Goal: Information Seeking & Learning: Learn about a topic

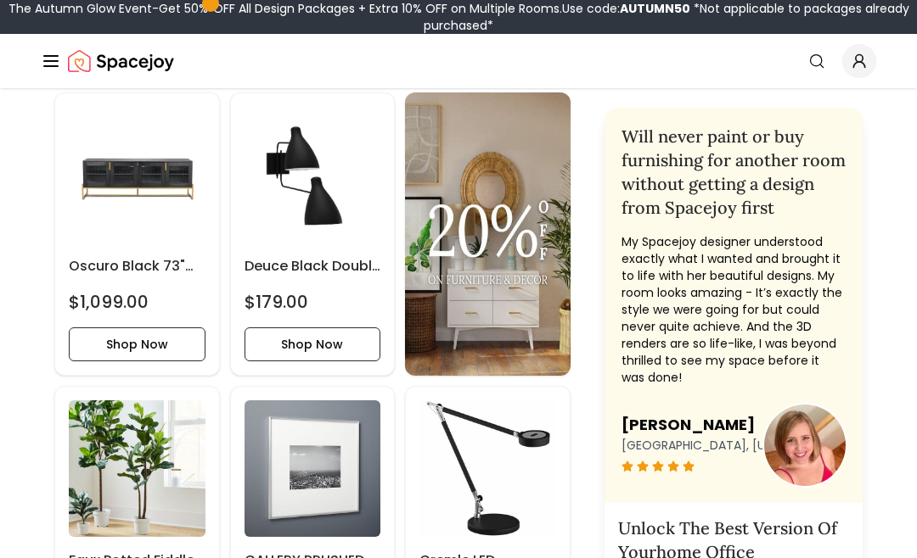
scroll to position [2136, 0]
click at [164, 211] on img at bounding box center [137, 175] width 137 height 137
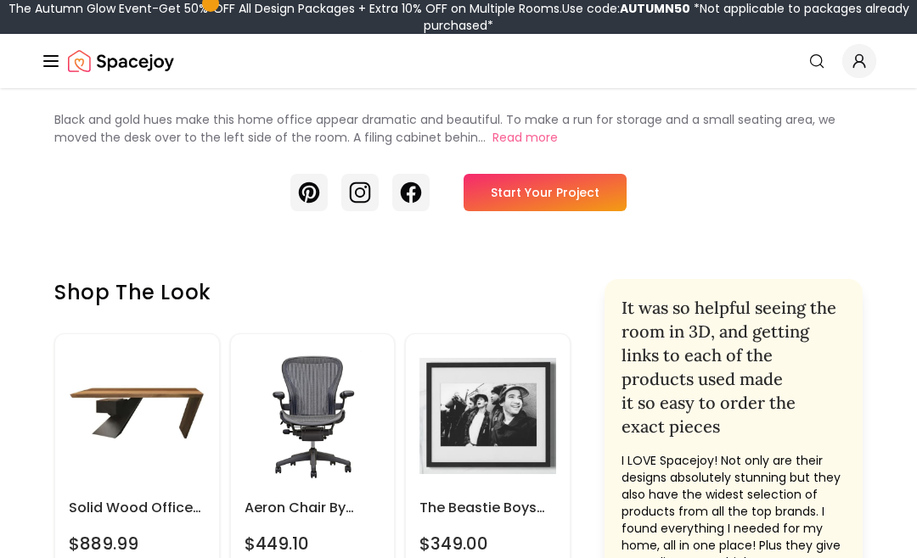
scroll to position [423, 0]
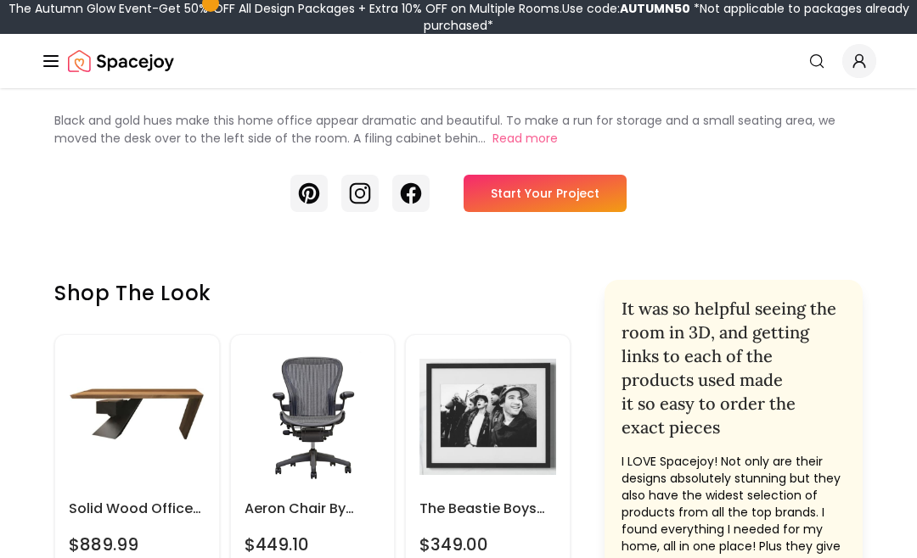
click at [173, 423] on img at bounding box center [137, 417] width 137 height 137
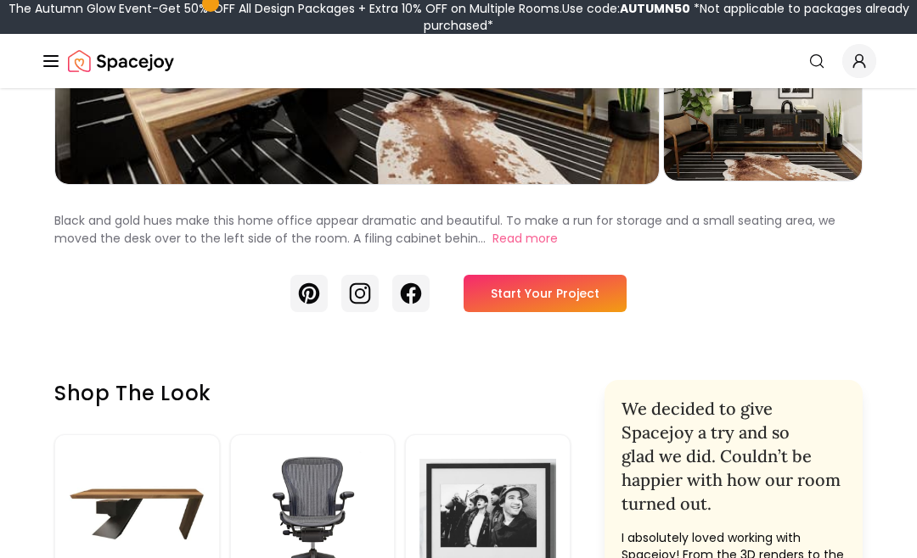
scroll to position [310, 0]
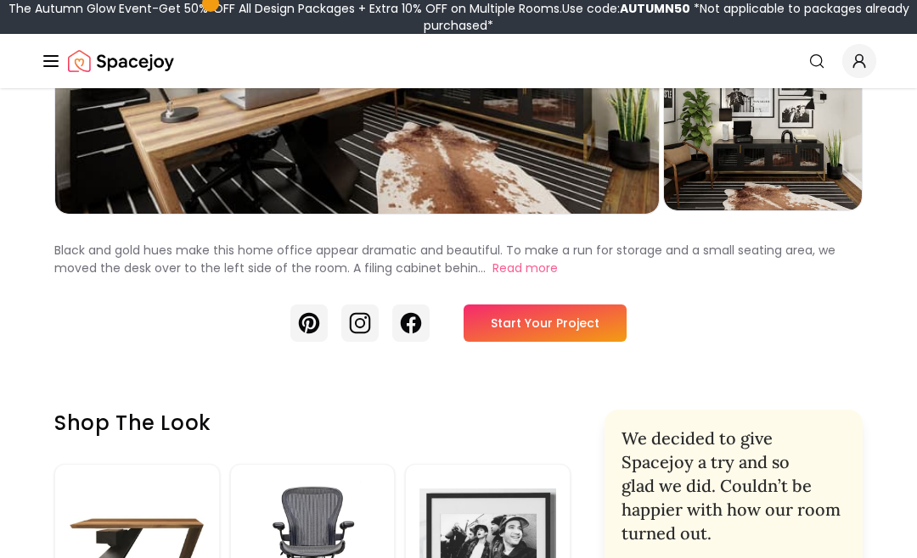
click at [515, 269] on button "Read more" at bounding box center [524, 270] width 65 height 18
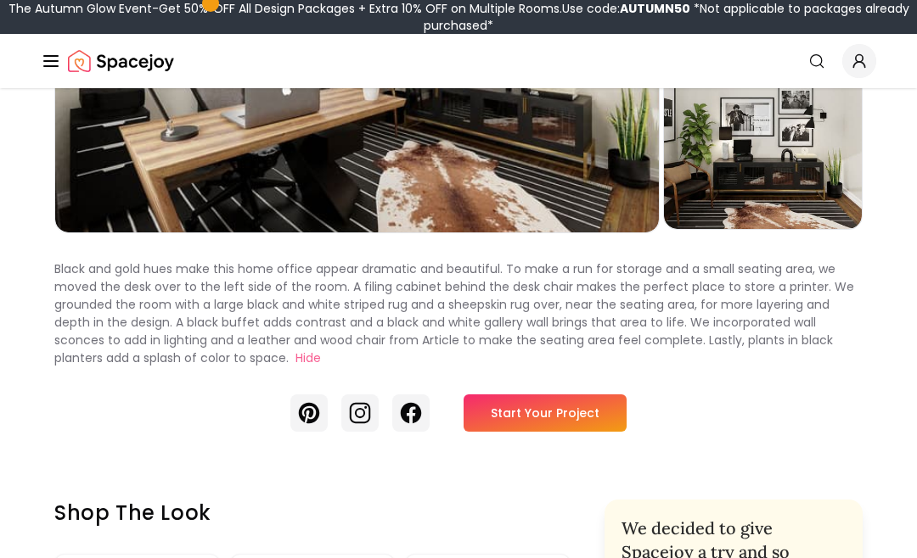
scroll to position [274, 0]
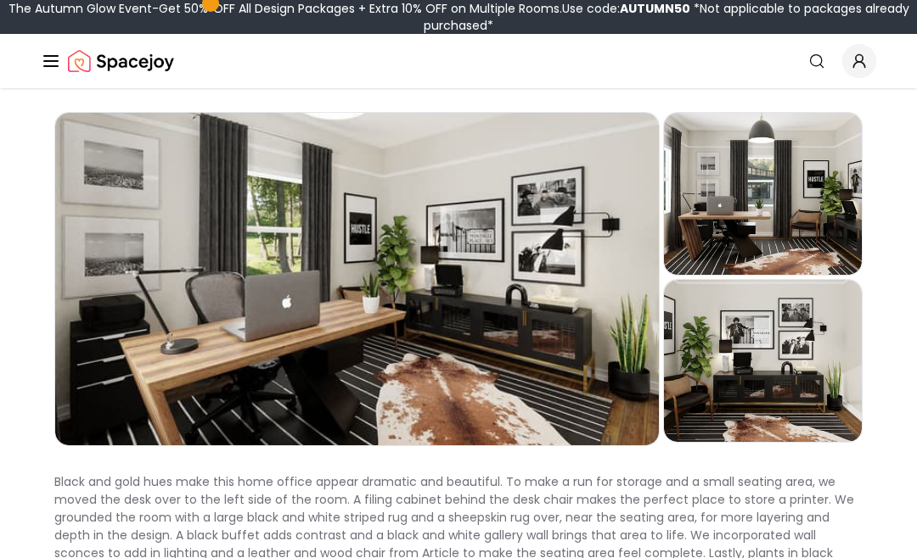
scroll to position [60, 0]
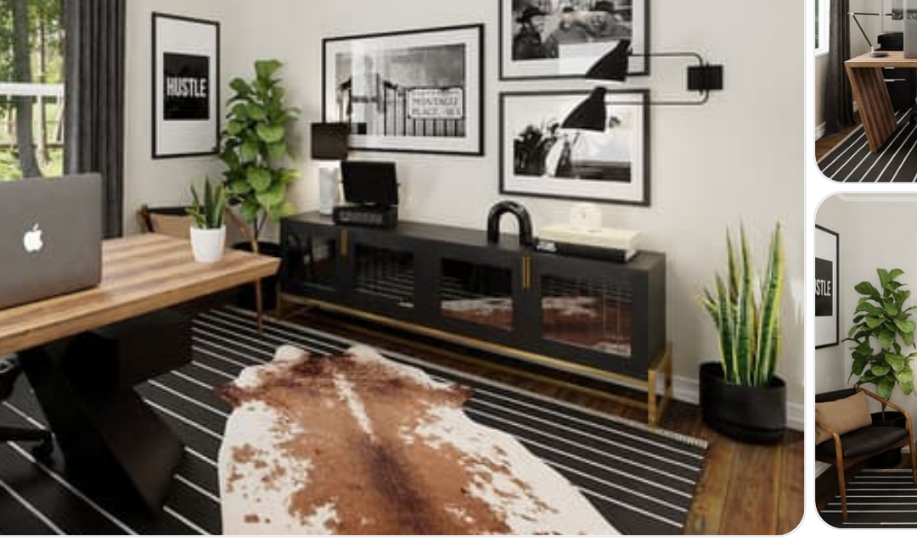
click at [359, 114] on div "Preview" at bounding box center [356, 280] width 603 height 333
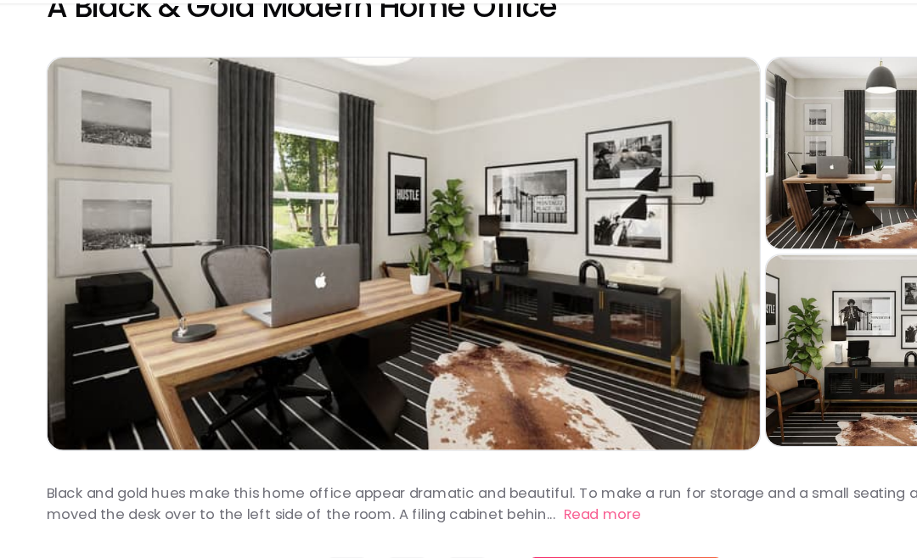
scroll to position [42, 0]
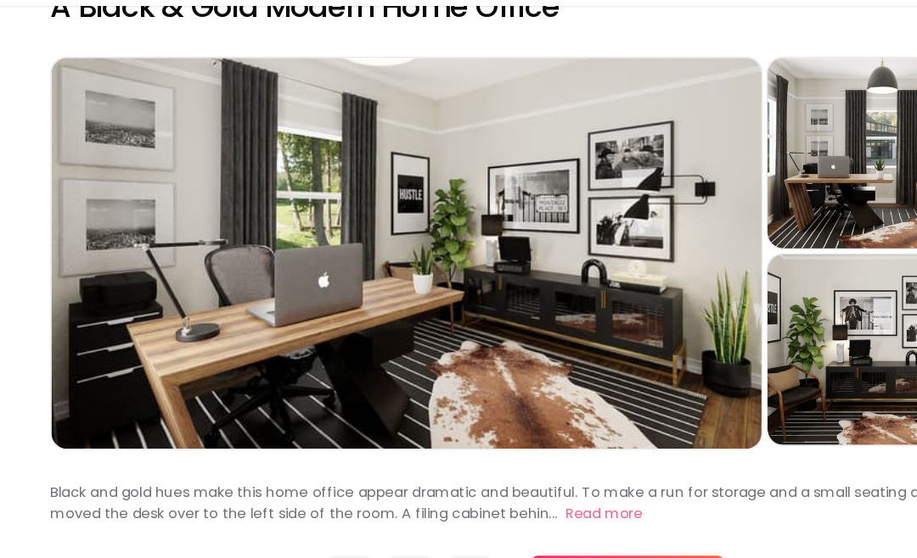
click at [625, 74] on h2 "A Black & Gold Modern Home Office" at bounding box center [458, 89] width 808 height 31
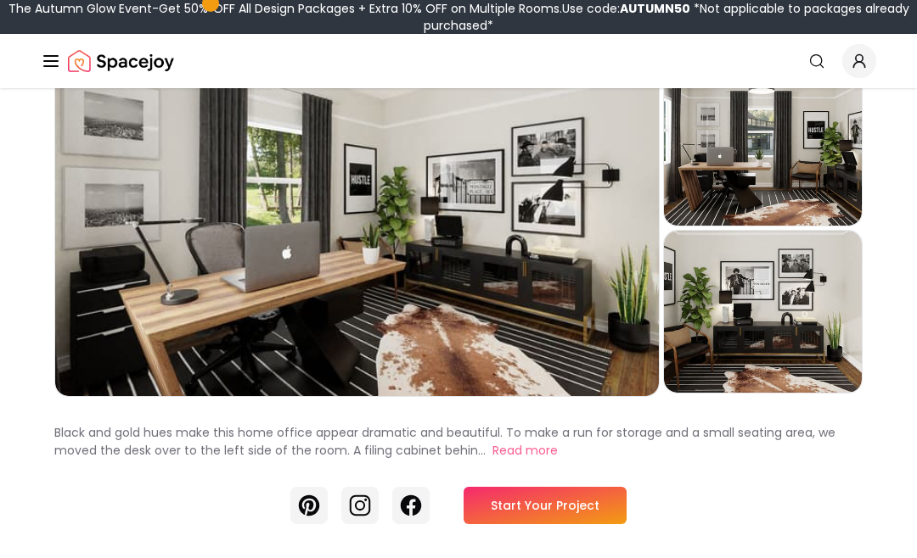
scroll to position [105, 0]
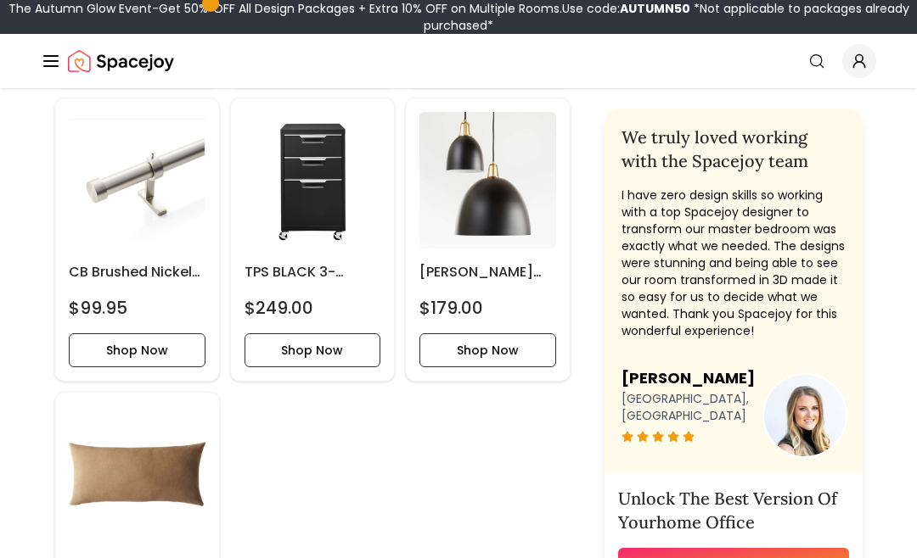
scroll to position [3611, 0]
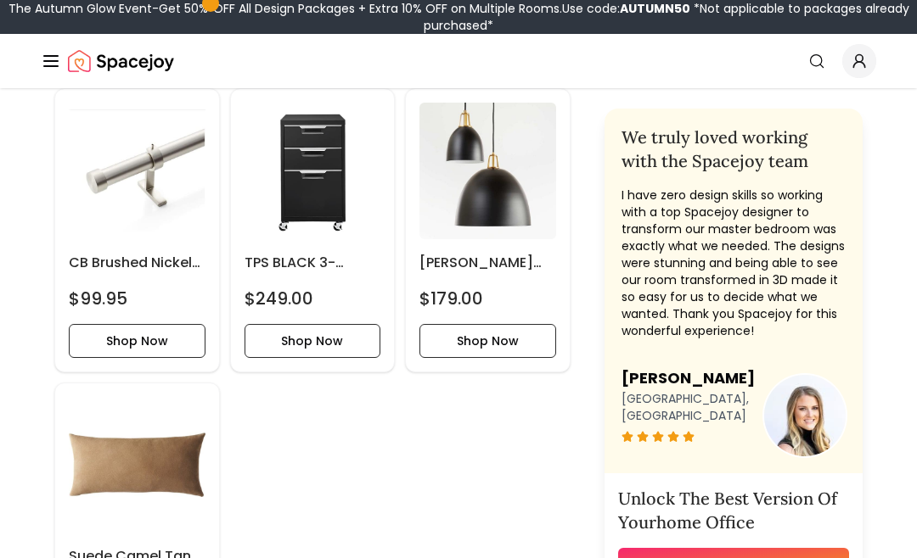
click at [317, 169] on img at bounding box center [312, 171] width 137 height 137
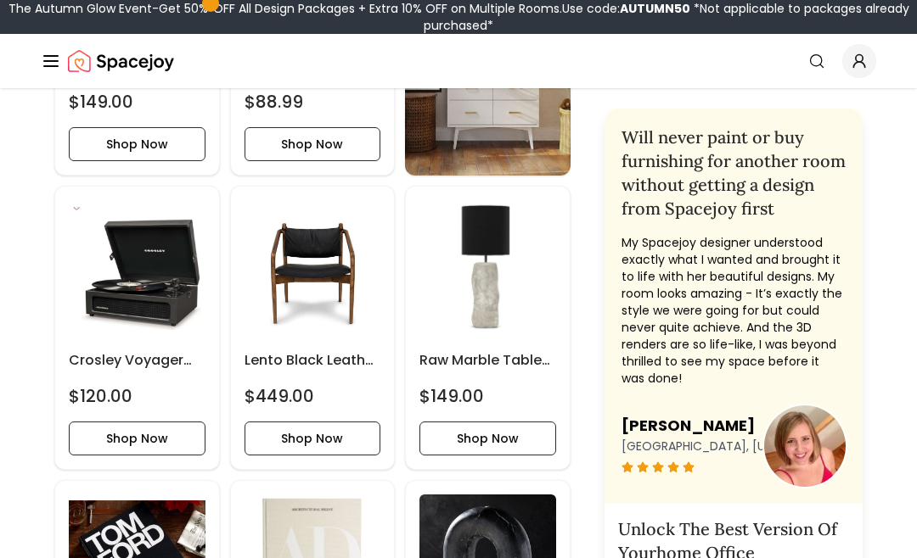
scroll to position [1460, 0]
